Goal: Information Seeking & Learning: Learn about a topic

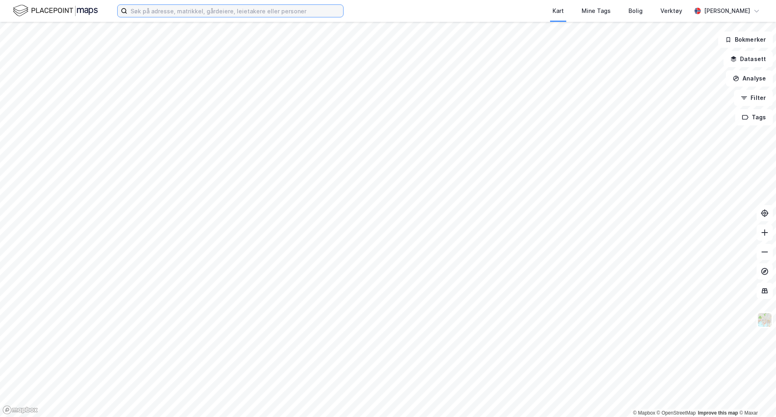
click at [286, 9] on input at bounding box center [235, 11] width 216 height 12
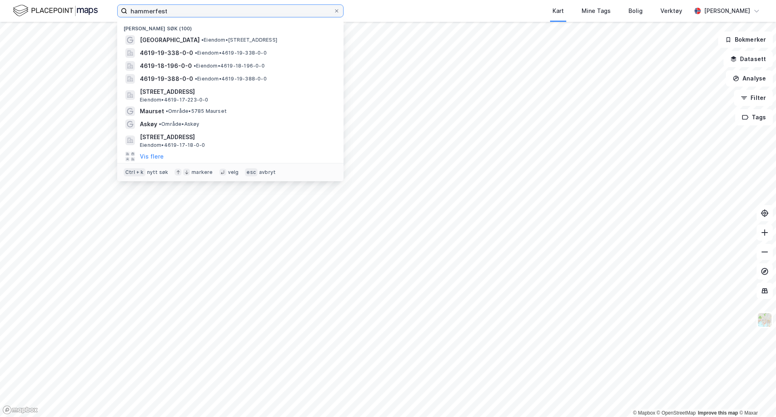
type input "hammerfest"
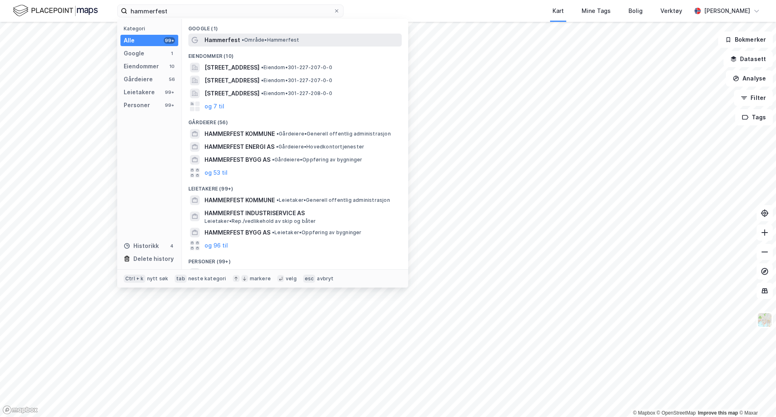
click at [280, 37] on span "• Område • Hammerfest" at bounding box center [271, 40] width 58 height 6
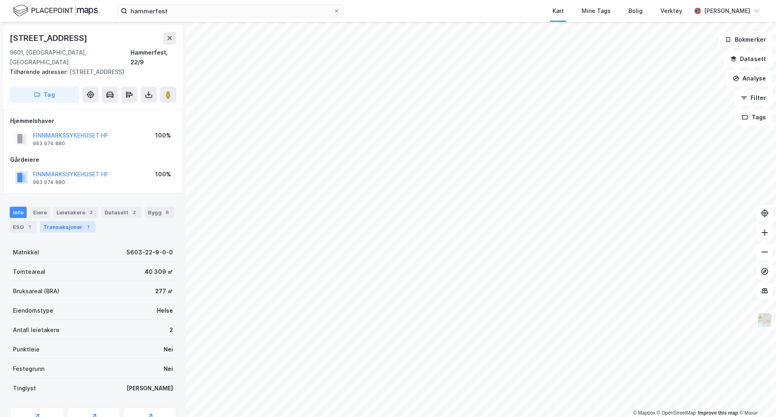
click at [73, 221] on div "Transaksjoner 1" at bounding box center [67, 226] width 55 height 11
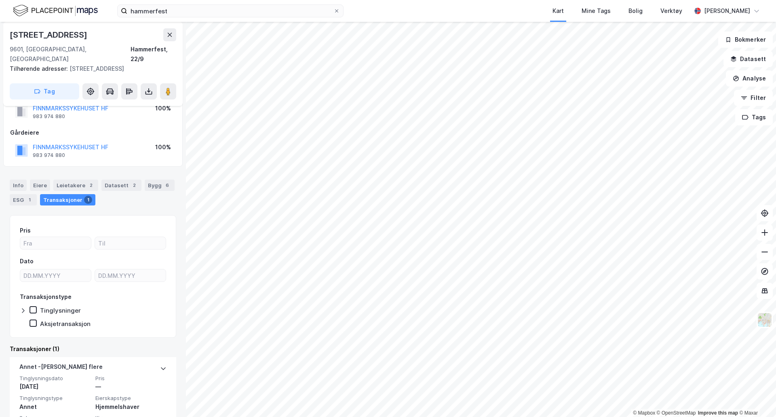
scroll to position [56, 0]
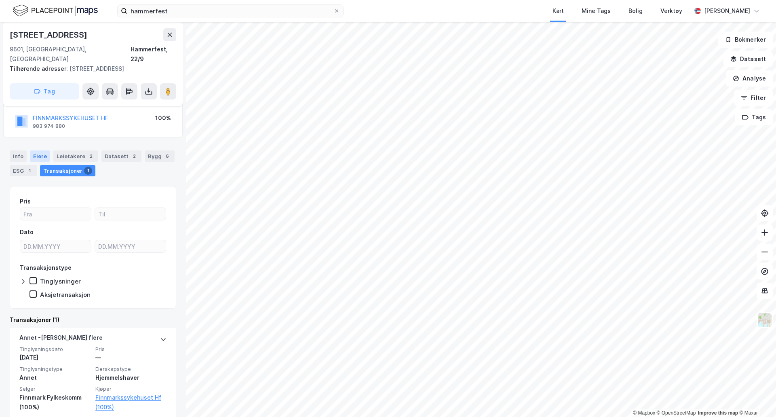
click at [41, 150] on div "Eiere" at bounding box center [40, 155] width 20 height 11
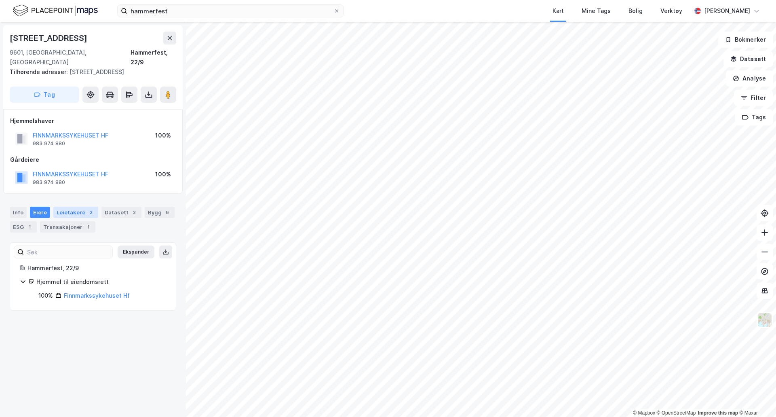
click at [87, 208] on div "2" at bounding box center [91, 212] width 8 height 8
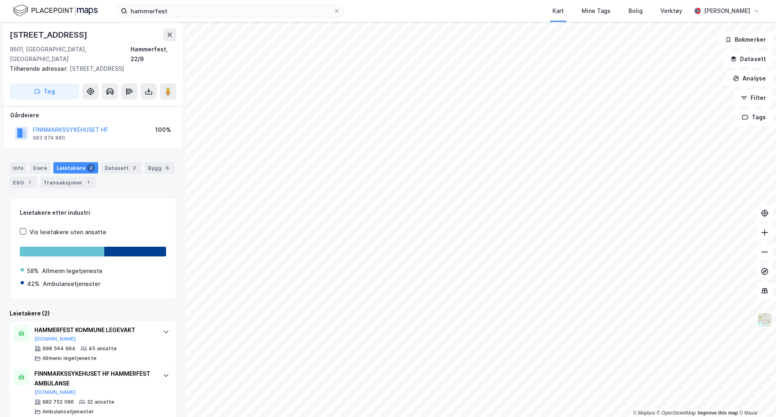
scroll to position [46, 0]
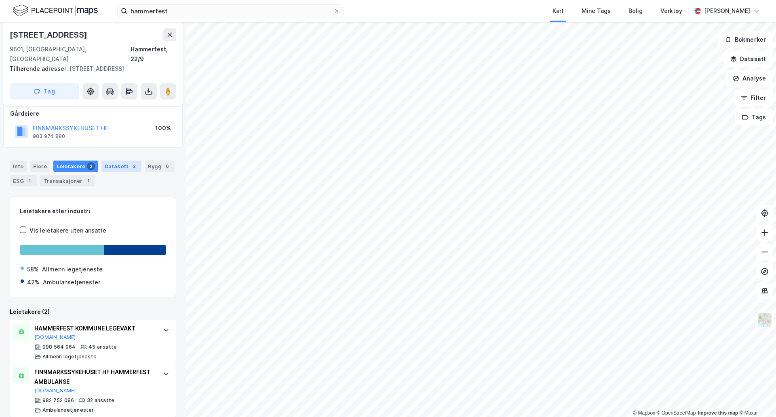
click at [112, 161] on div "Datasett 2" at bounding box center [121, 165] width 40 height 11
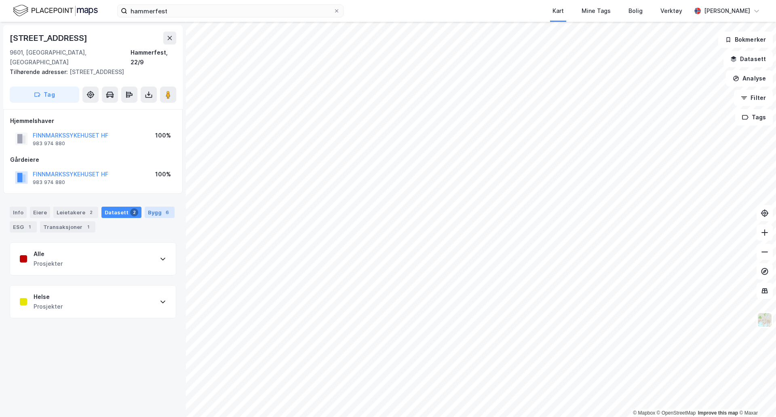
click at [163, 208] on div "6" at bounding box center [167, 212] width 8 height 8
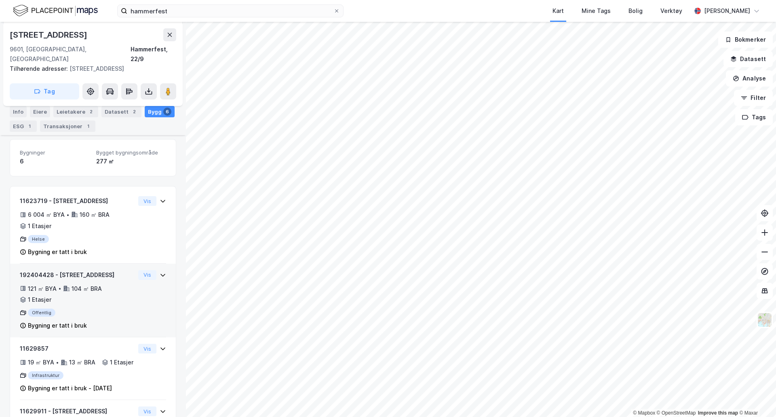
scroll to position [97, 0]
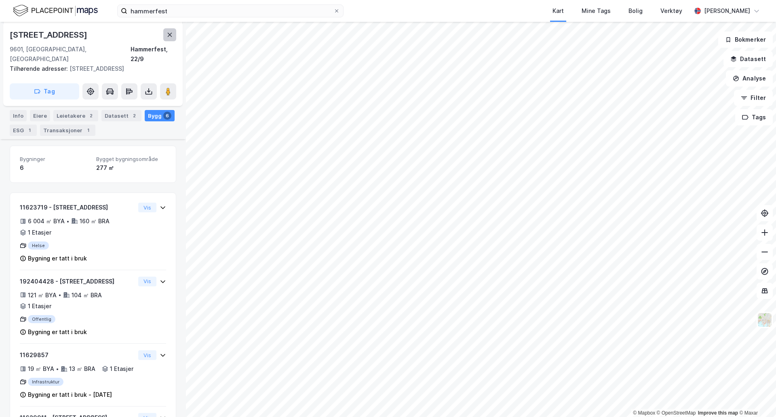
click at [164, 38] on button at bounding box center [169, 34] width 13 height 13
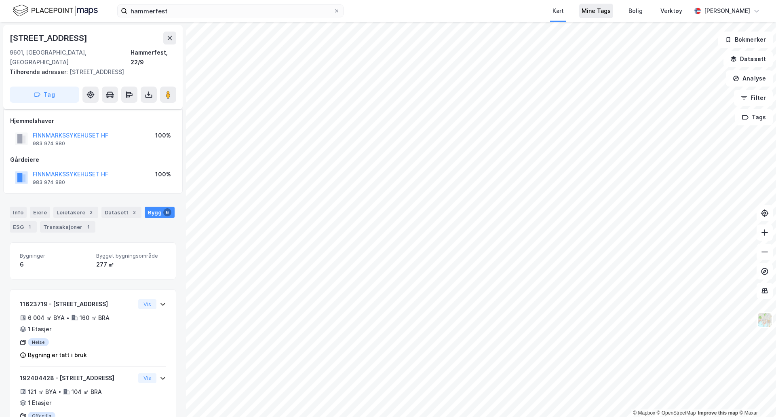
scroll to position [97, 0]
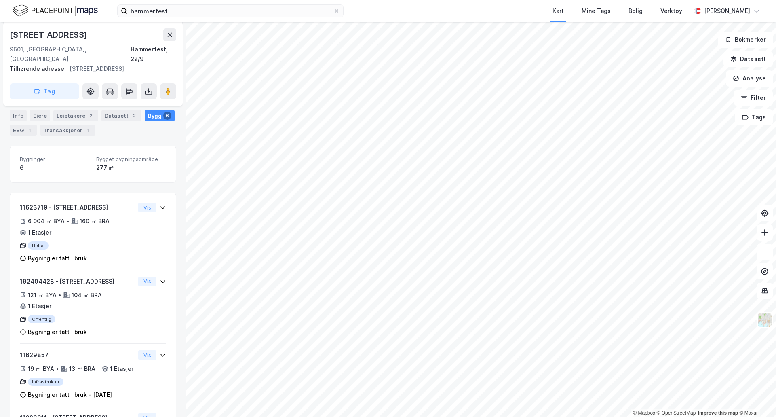
click at [16, 103] on div "Info [PERSON_NAME] 2 Datasett 2 Bygg 6 ESG 1 Transaksjoner 1" at bounding box center [93, 119] width 186 height 39
click at [16, 110] on div "Info" at bounding box center [18, 115] width 17 height 11
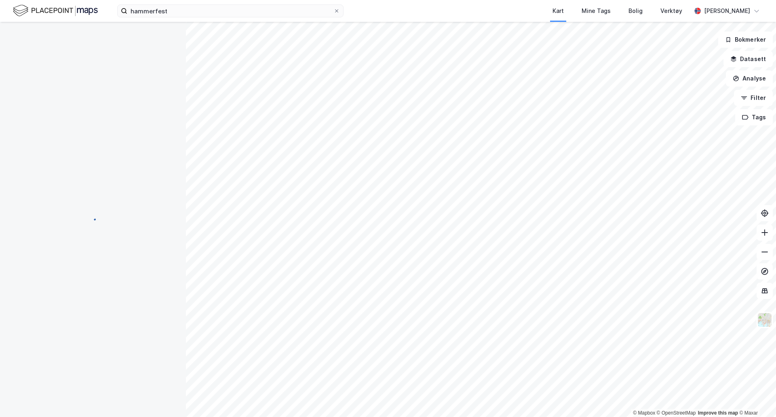
scroll to position [97, 0]
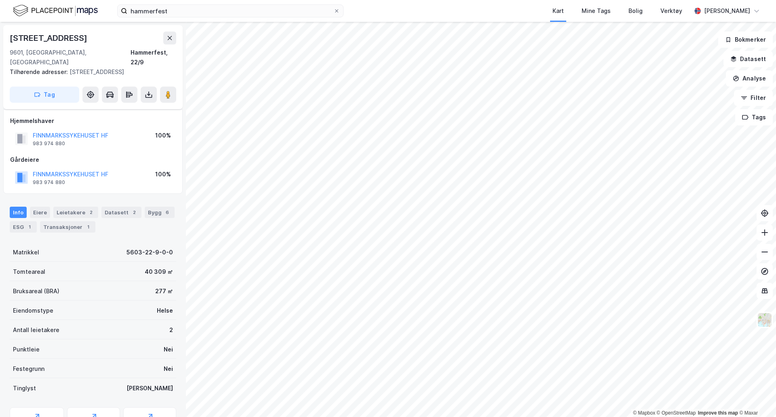
scroll to position [95, 0]
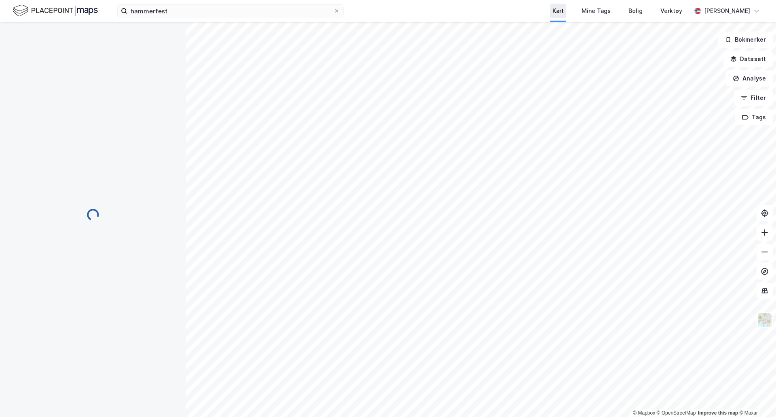
scroll to position [23, 0]
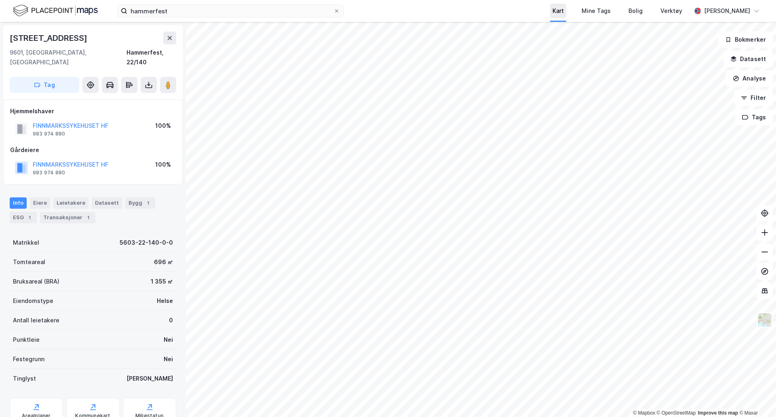
scroll to position [23, 0]
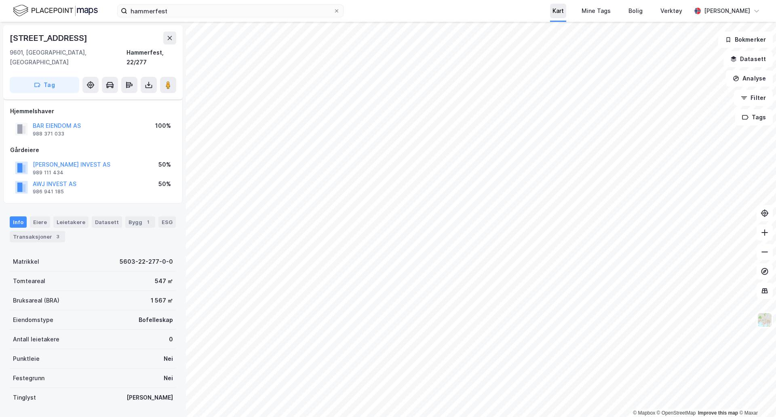
scroll to position [23, 0]
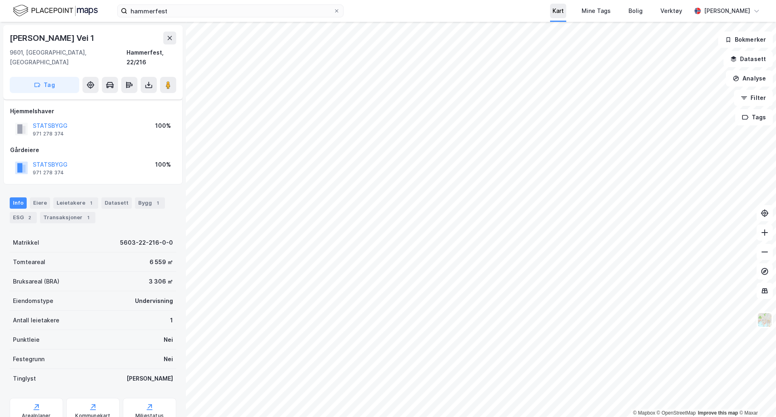
scroll to position [23, 0]
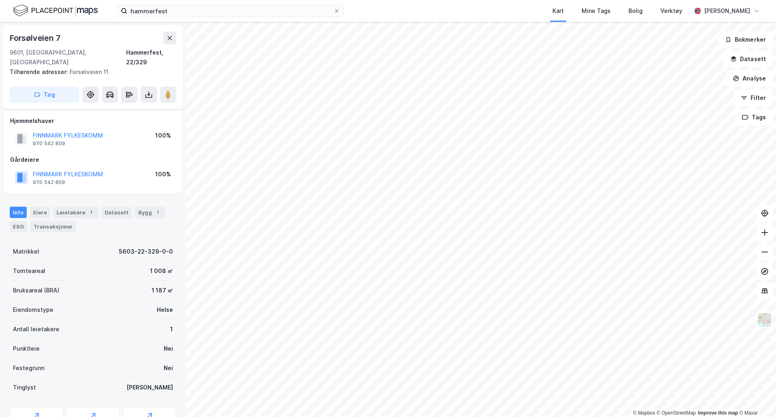
scroll to position [23, 0]
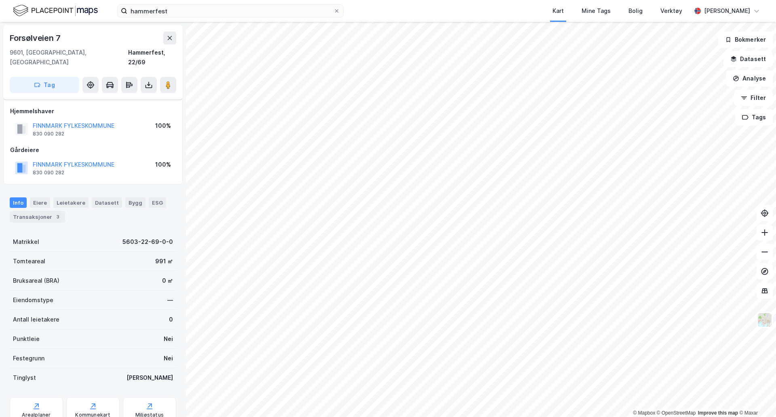
scroll to position [23, 0]
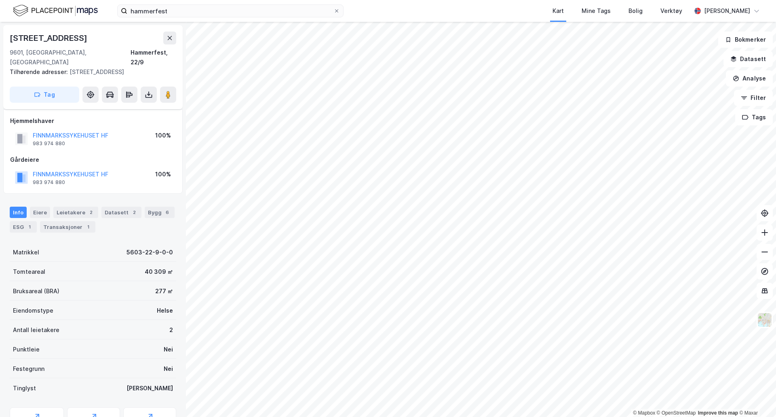
scroll to position [23, 0]
